Goal: Transaction & Acquisition: Book appointment/travel/reservation

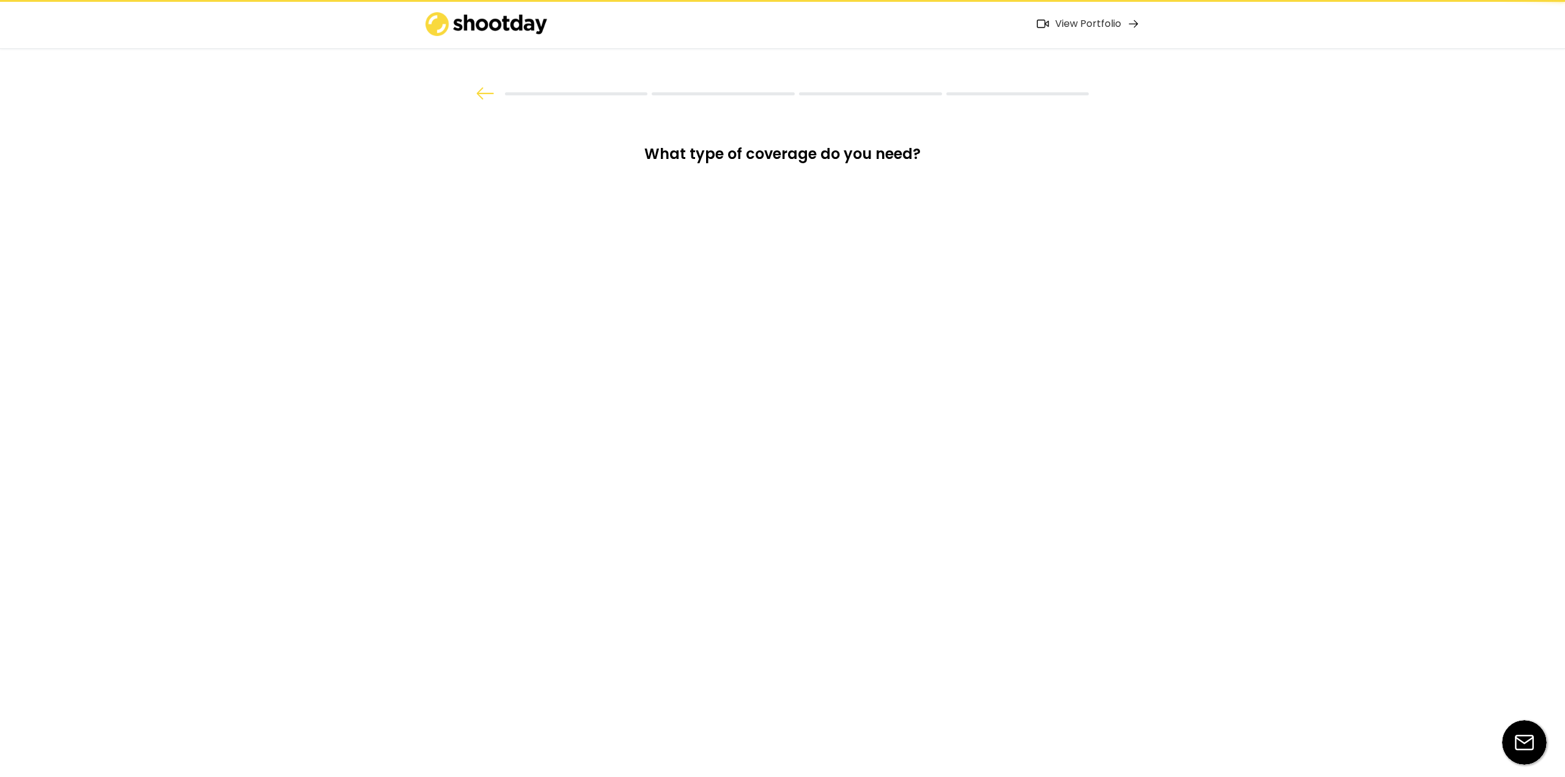
click at [443, 37] on div "View Portfolio" at bounding box center [782, 24] width 1565 height 49
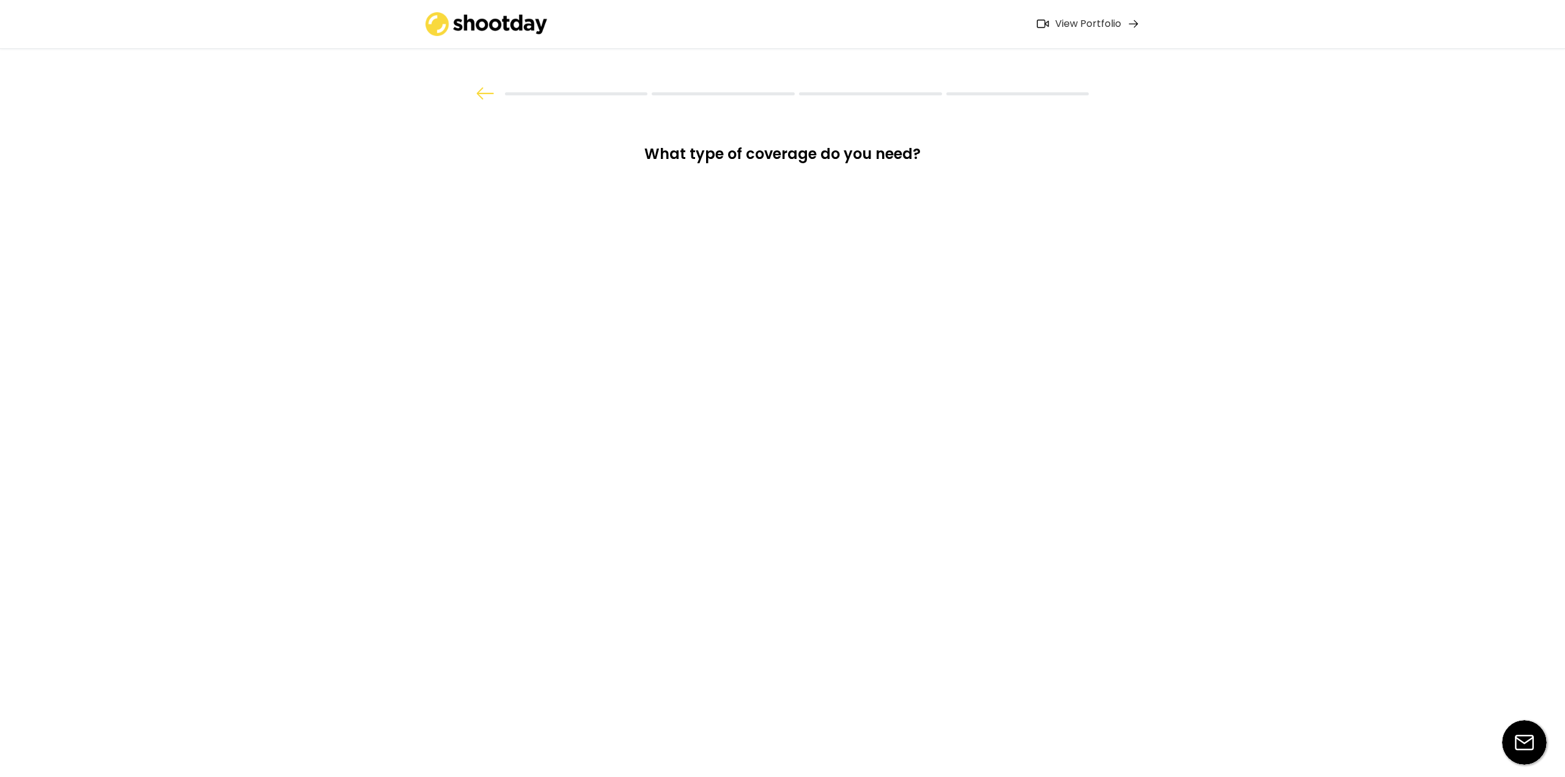
click at [446, 29] on img at bounding box center [486, 24] width 122 height 24
click at [458, 26] on img at bounding box center [486, 24] width 122 height 24
